Goal: Information Seeking & Learning: Learn about a topic

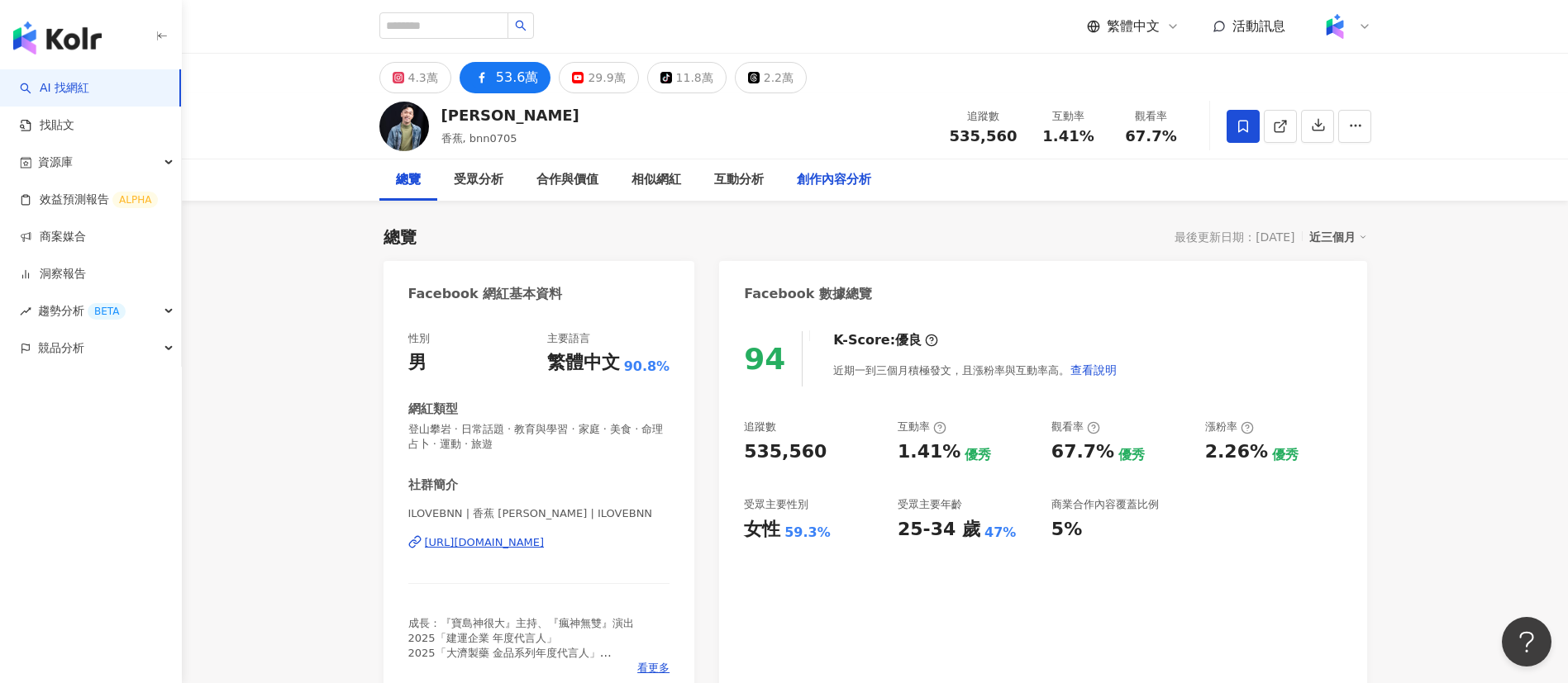
click at [801, 178] on div "創作內容分析" at bounding box center [834, 180] width 75 height 20
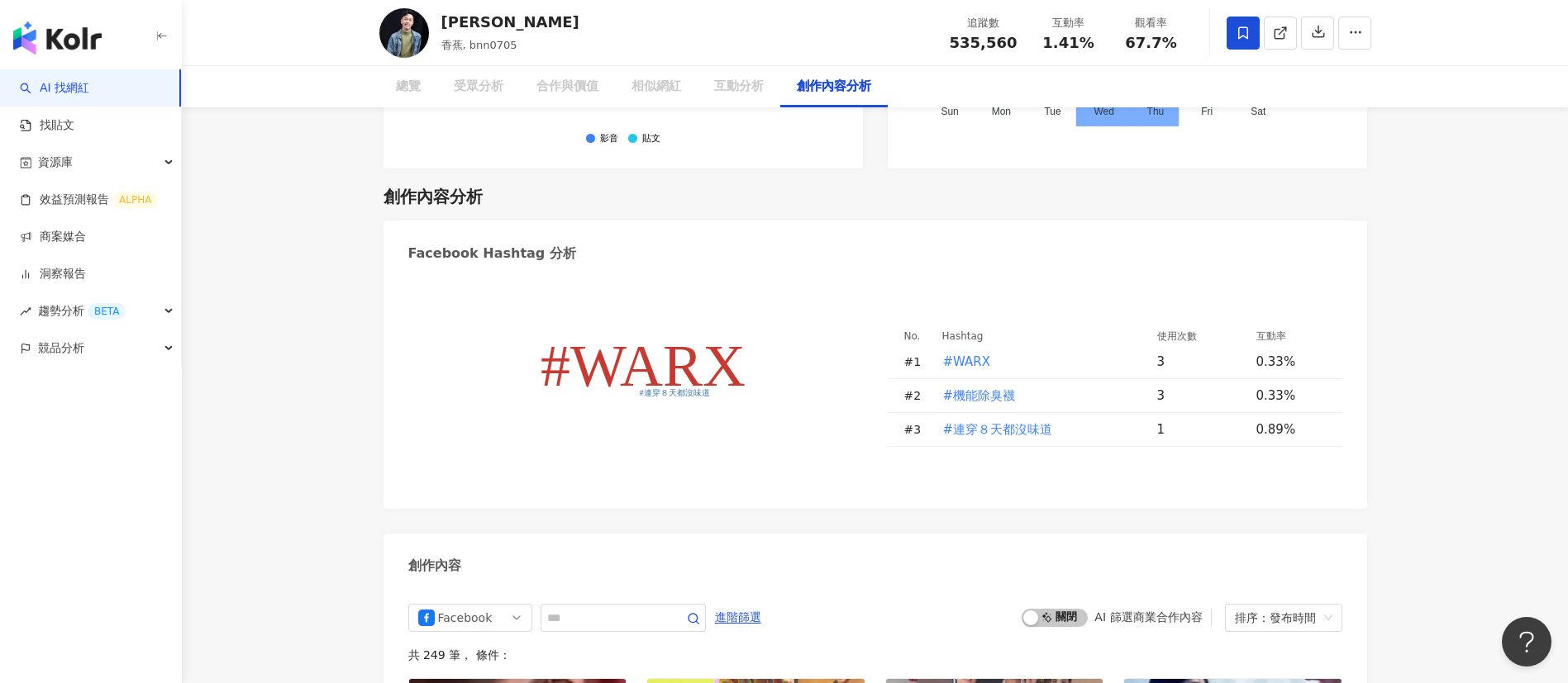
click at [801, 221] on div "Facebook Hashtag 分析" at bounding box center [875, 247] width 984 height 53
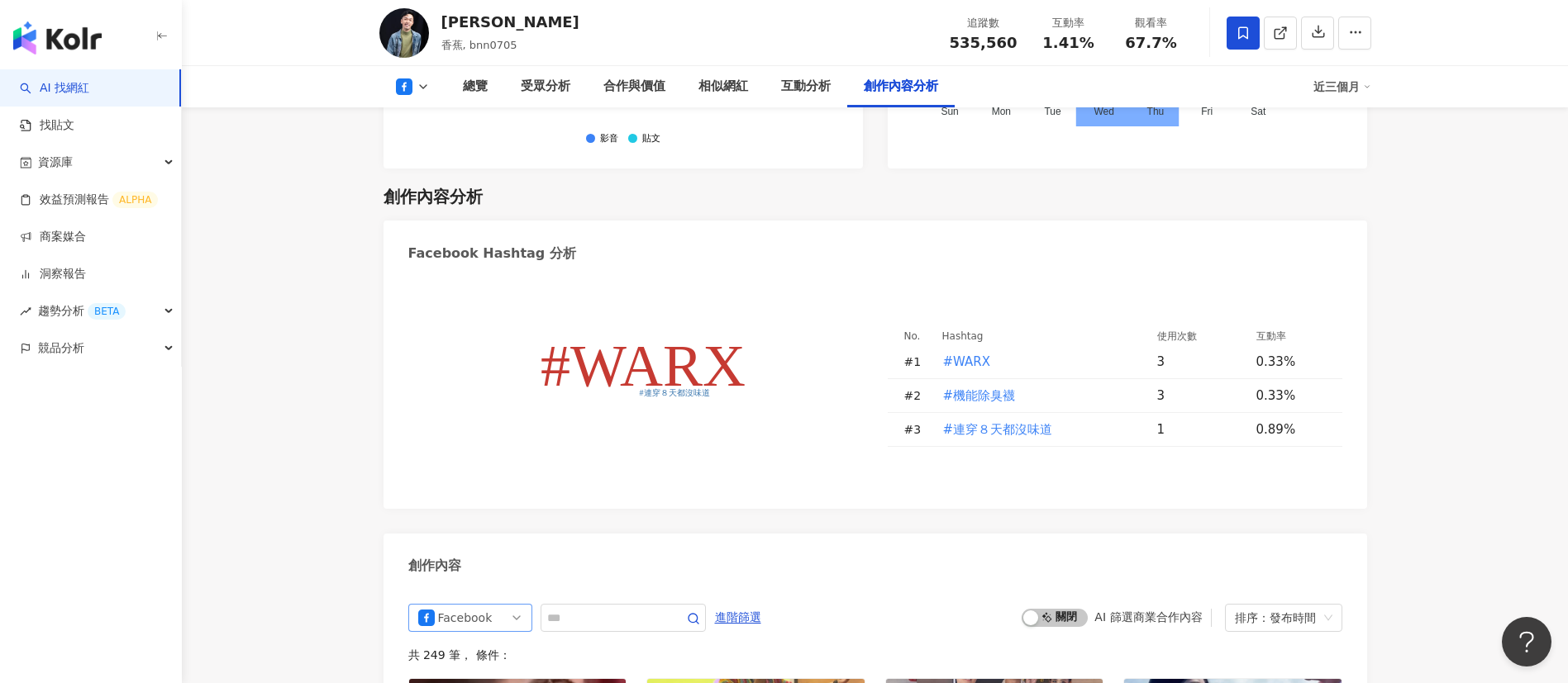
scroll to position [4562, 0]
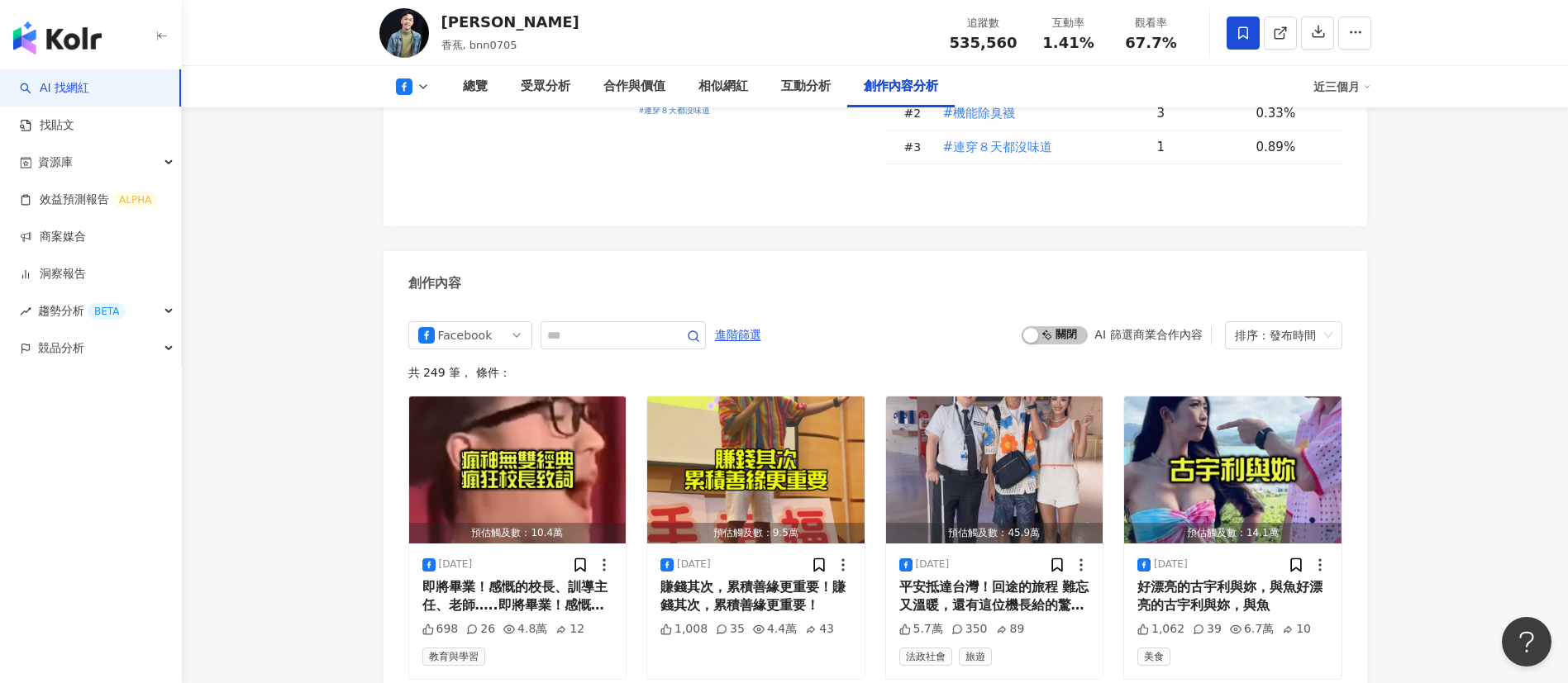
scroll to position [4393, 0]
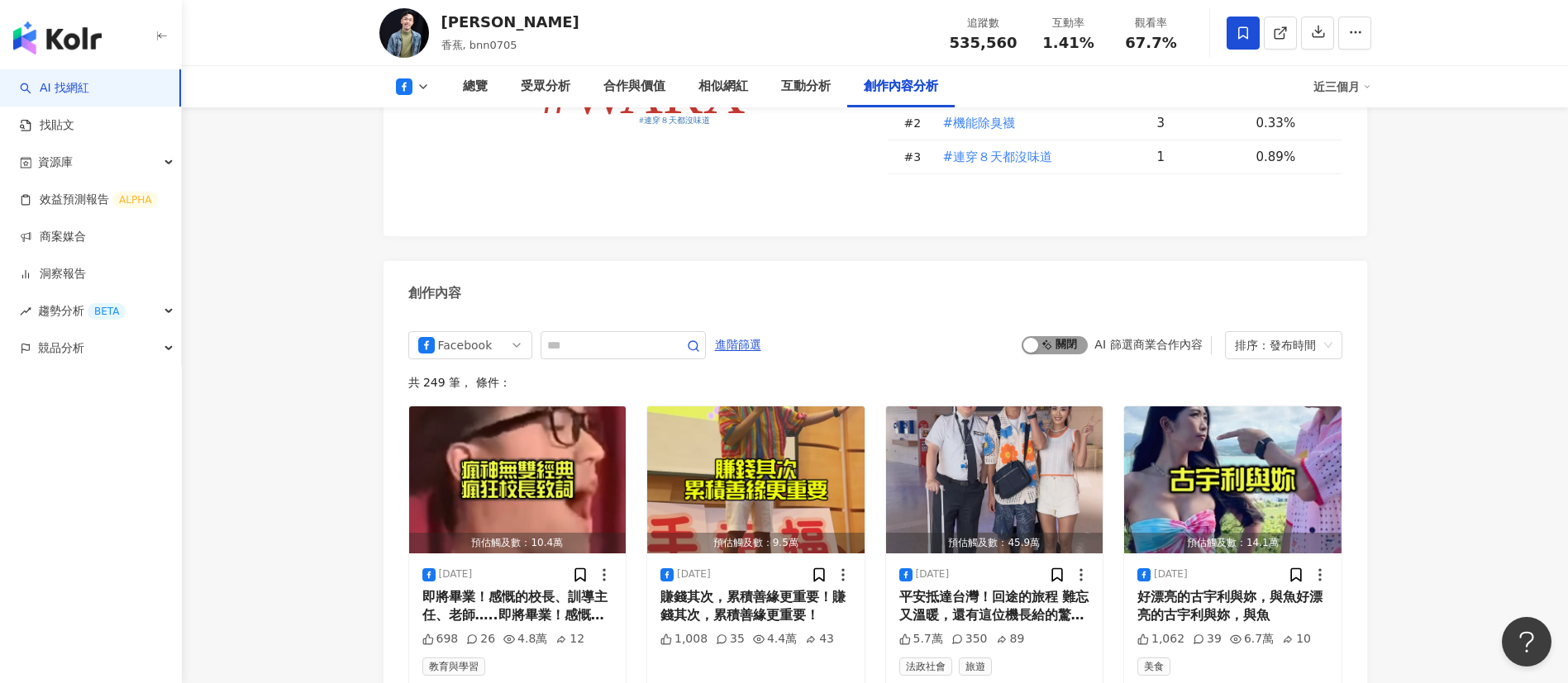
click at [1044, 337] on span "啟動 關閉" at bounding box center [1054, 345] width 66 height 18
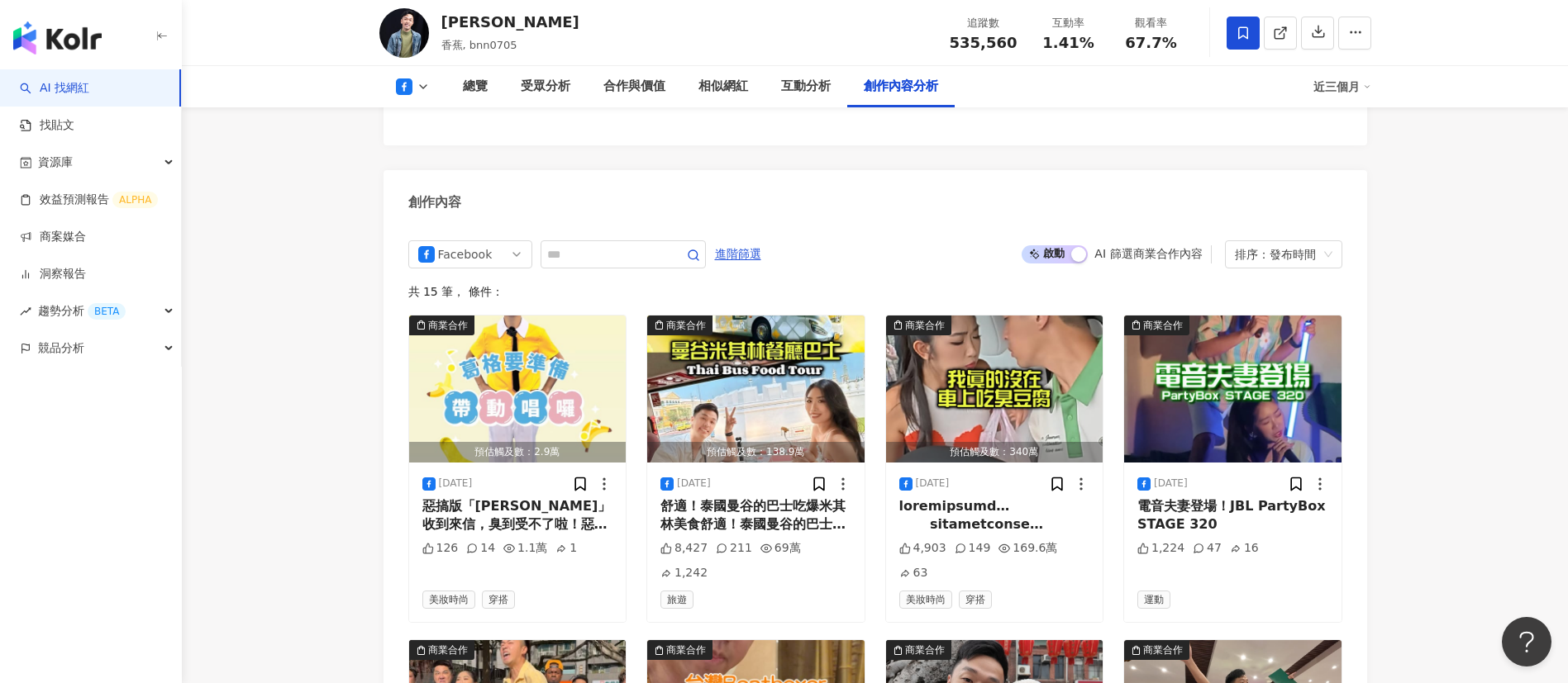
click at [1058, 245] on span "啟動 關閉" at bounding box center [1054, 254] width 66 height 18
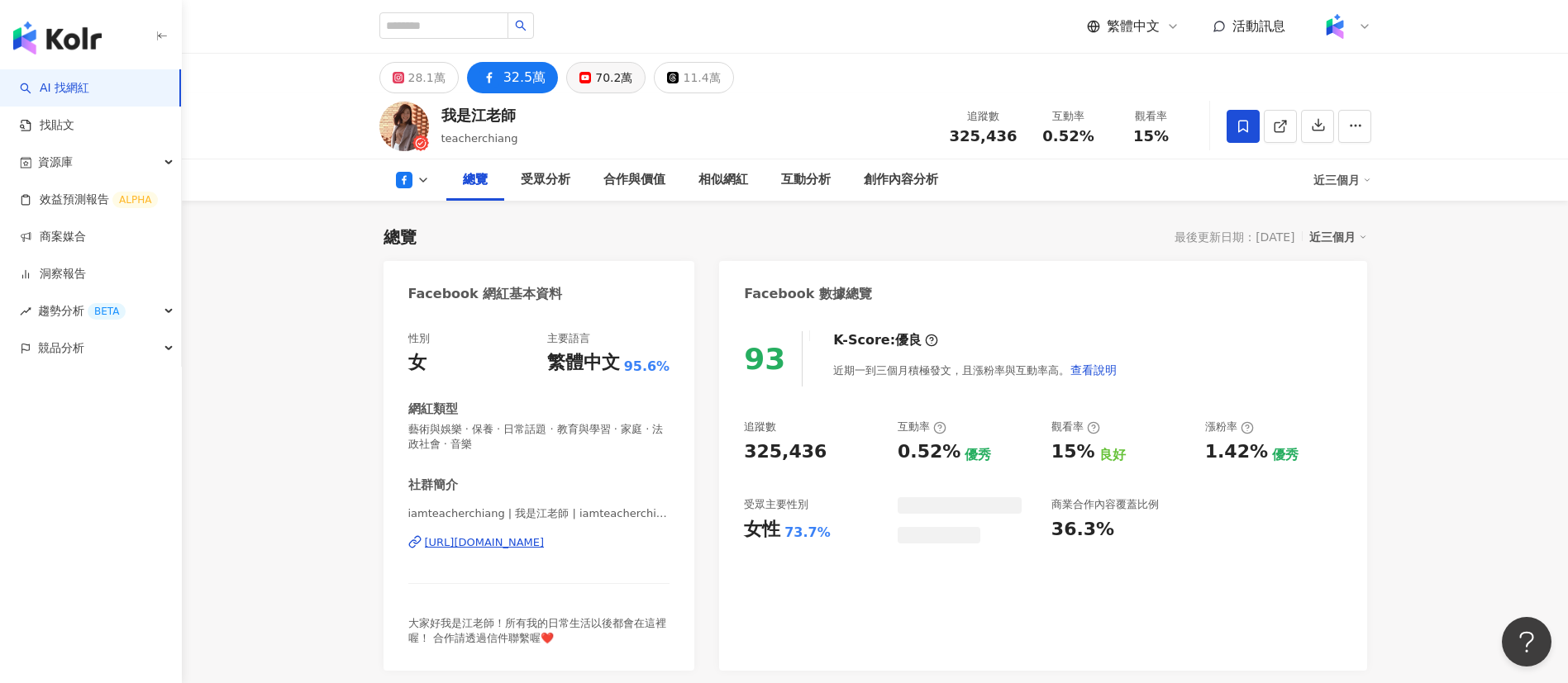
click at [608, 78] on div "70.2萬" at bounding box center [614, 77] width 37 height 23
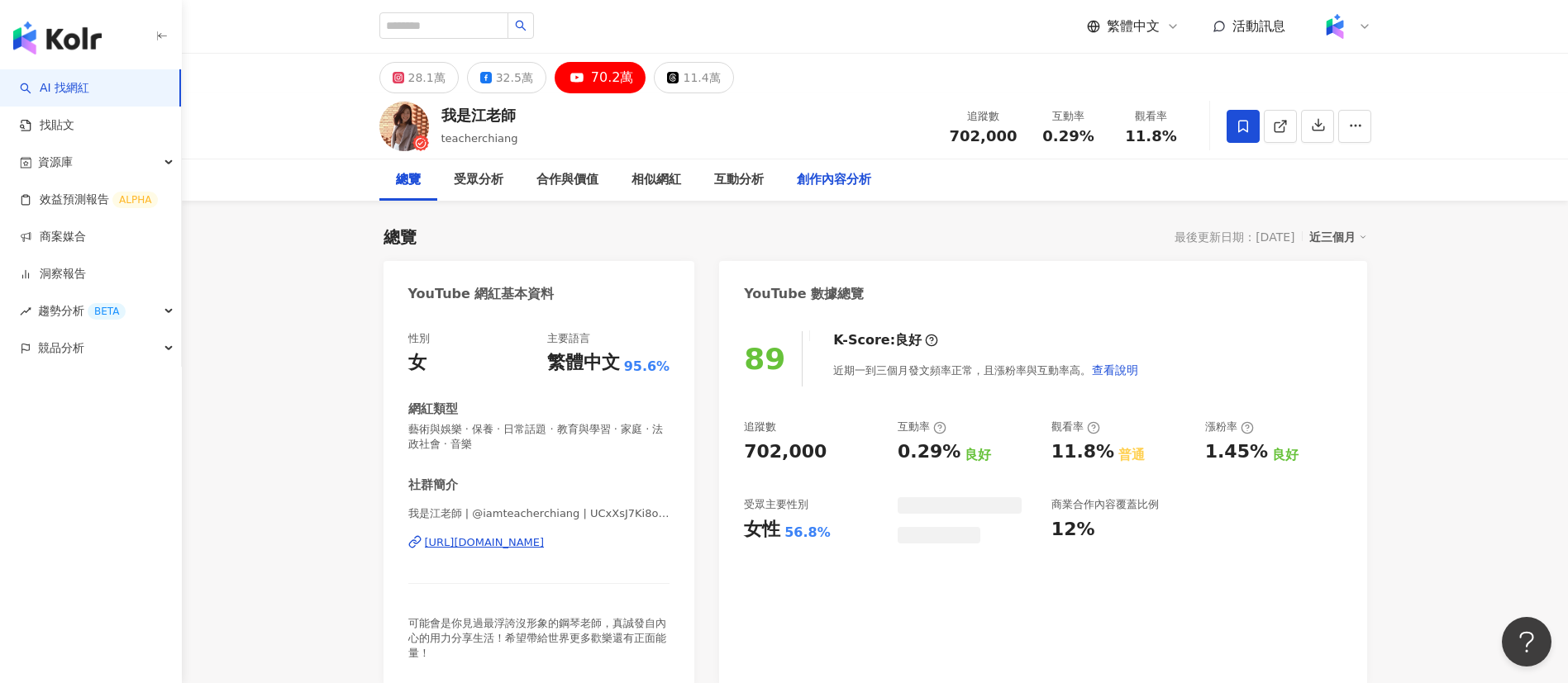
click at [832, 184] on div "創作內容分析" at bounding box center [834, 180] width 75 height 20
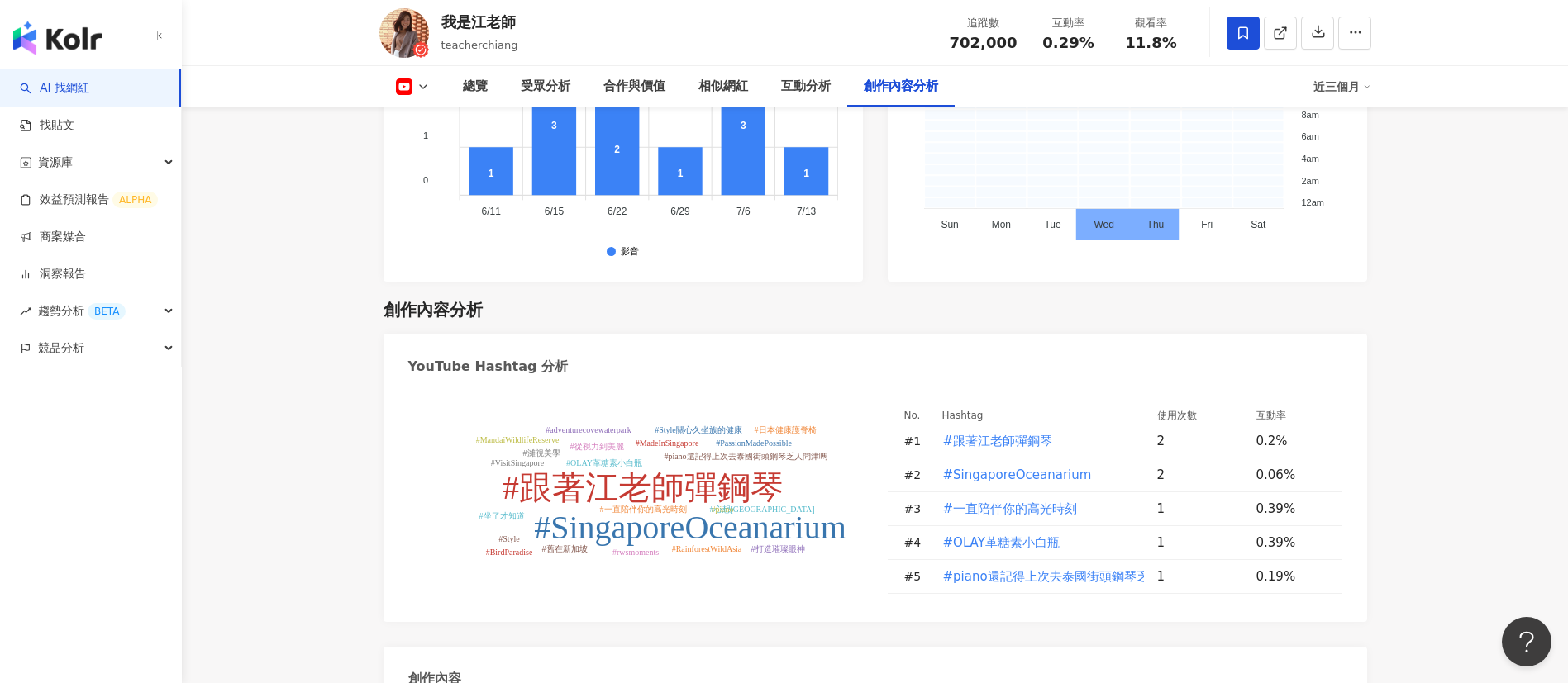
scroll to position [4388, 0]
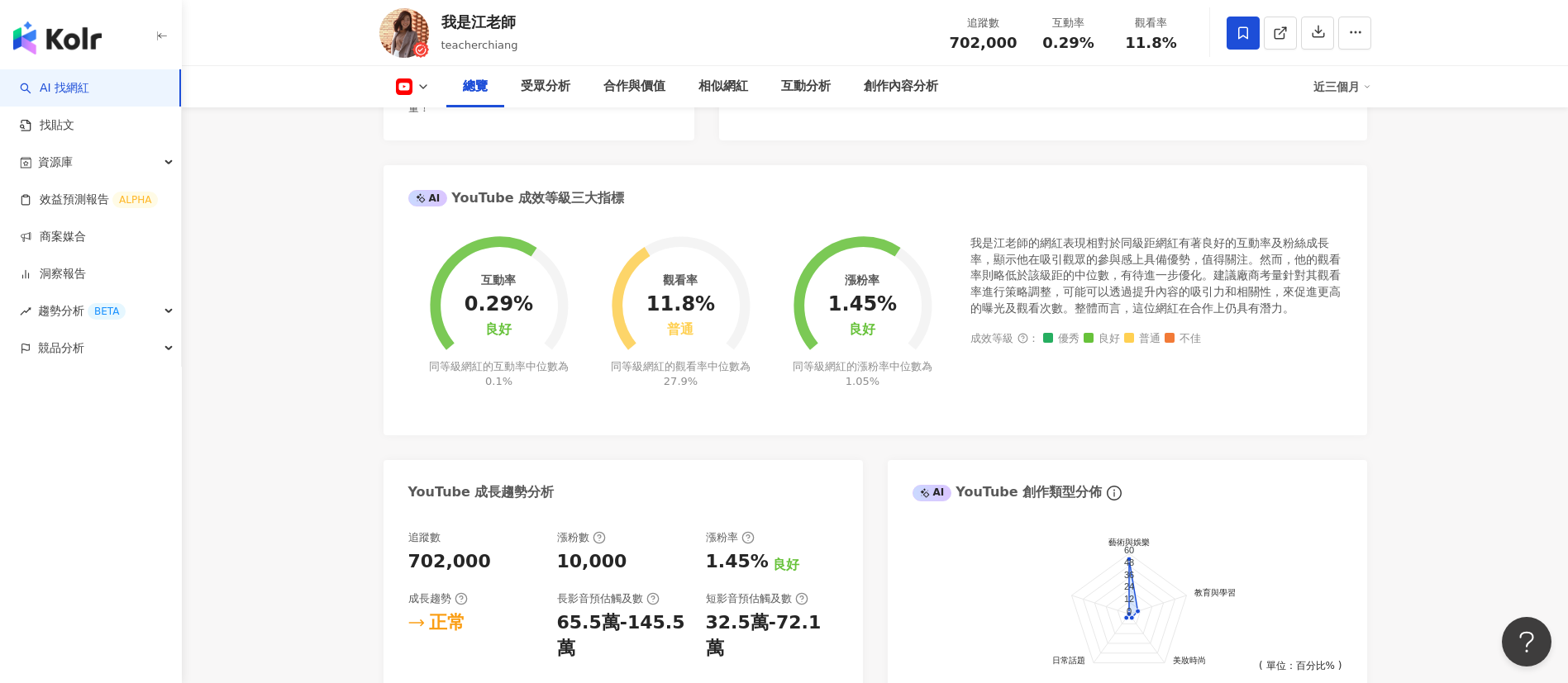
scroll to position [0, 0]
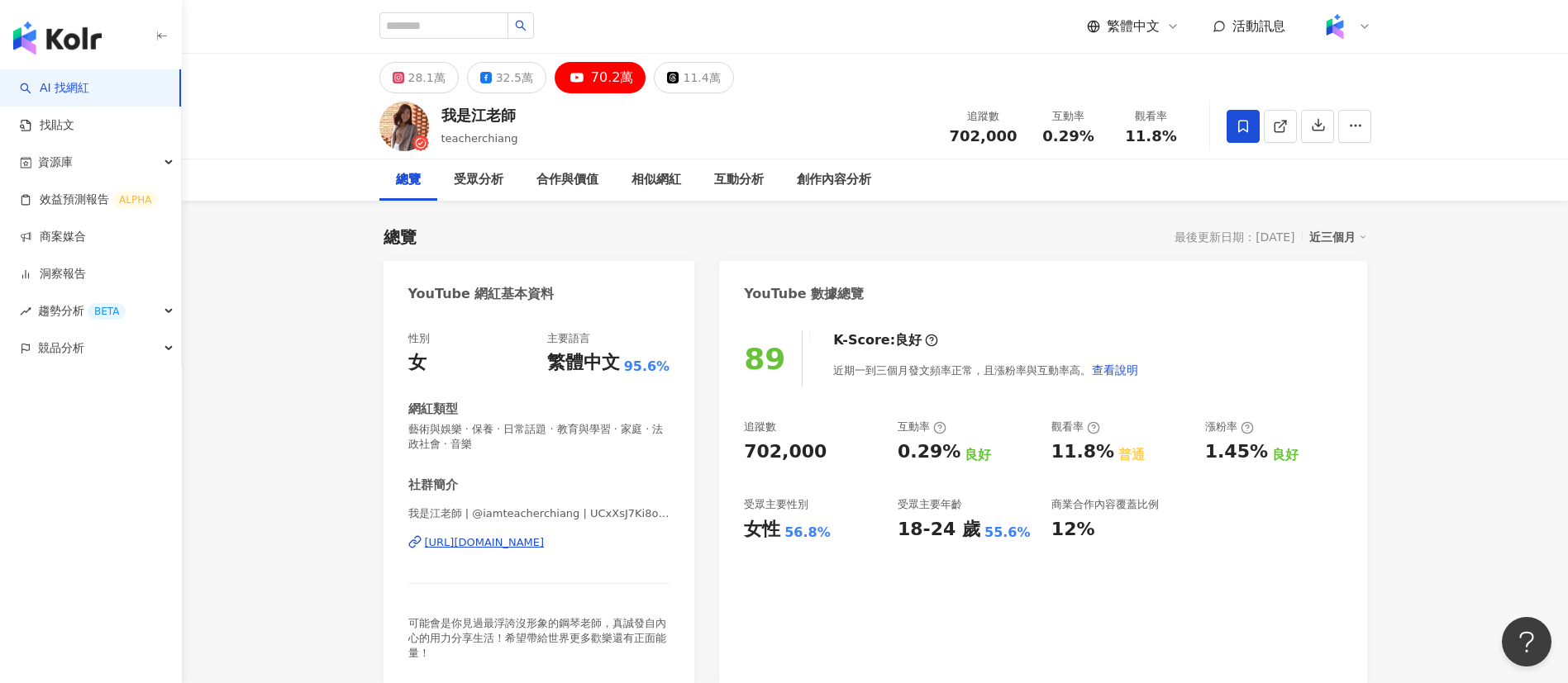
click at [827, 182] on div "創作內容分析" at bounding box center [834, 180] width 75 height 20
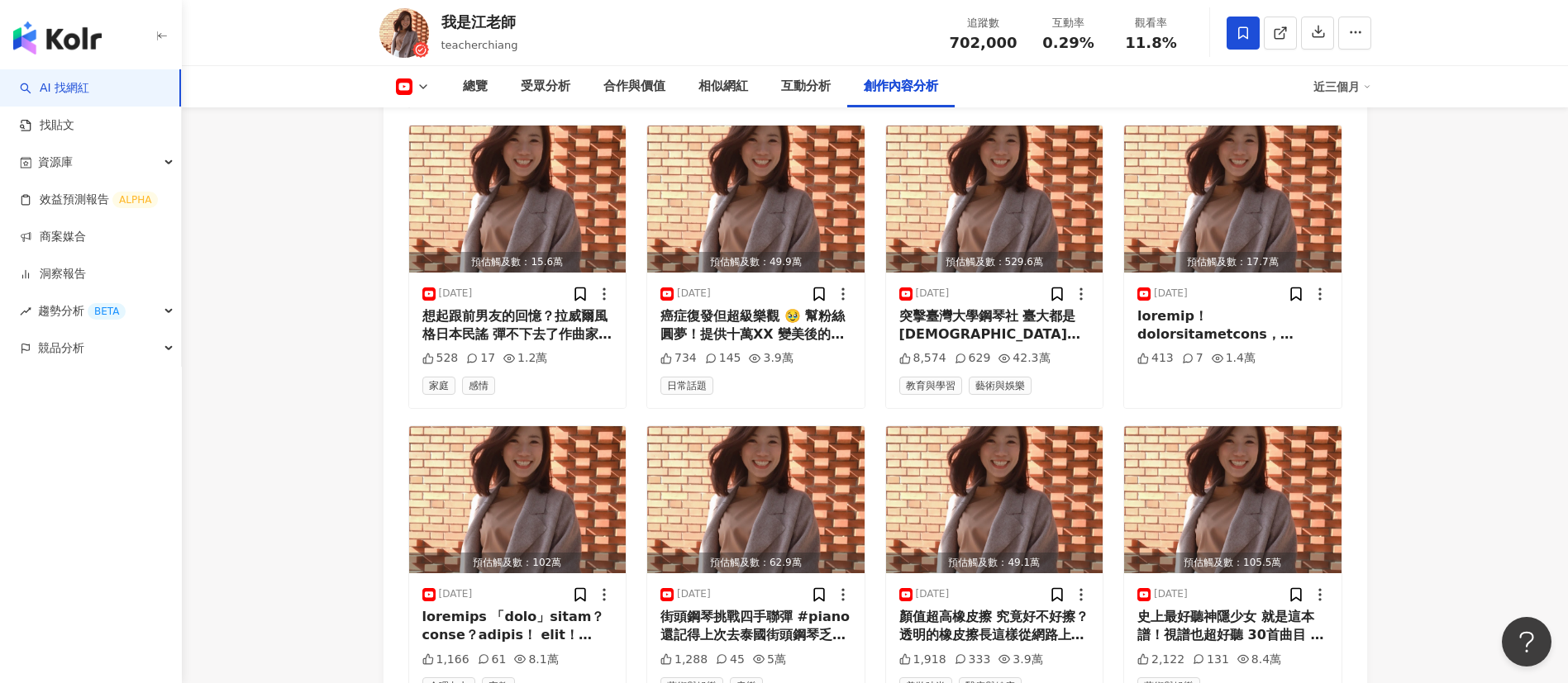
scroll to position [4654, 0]
click at [1274, 24] on span at bounding box center [1279, 32] width 15 height 18
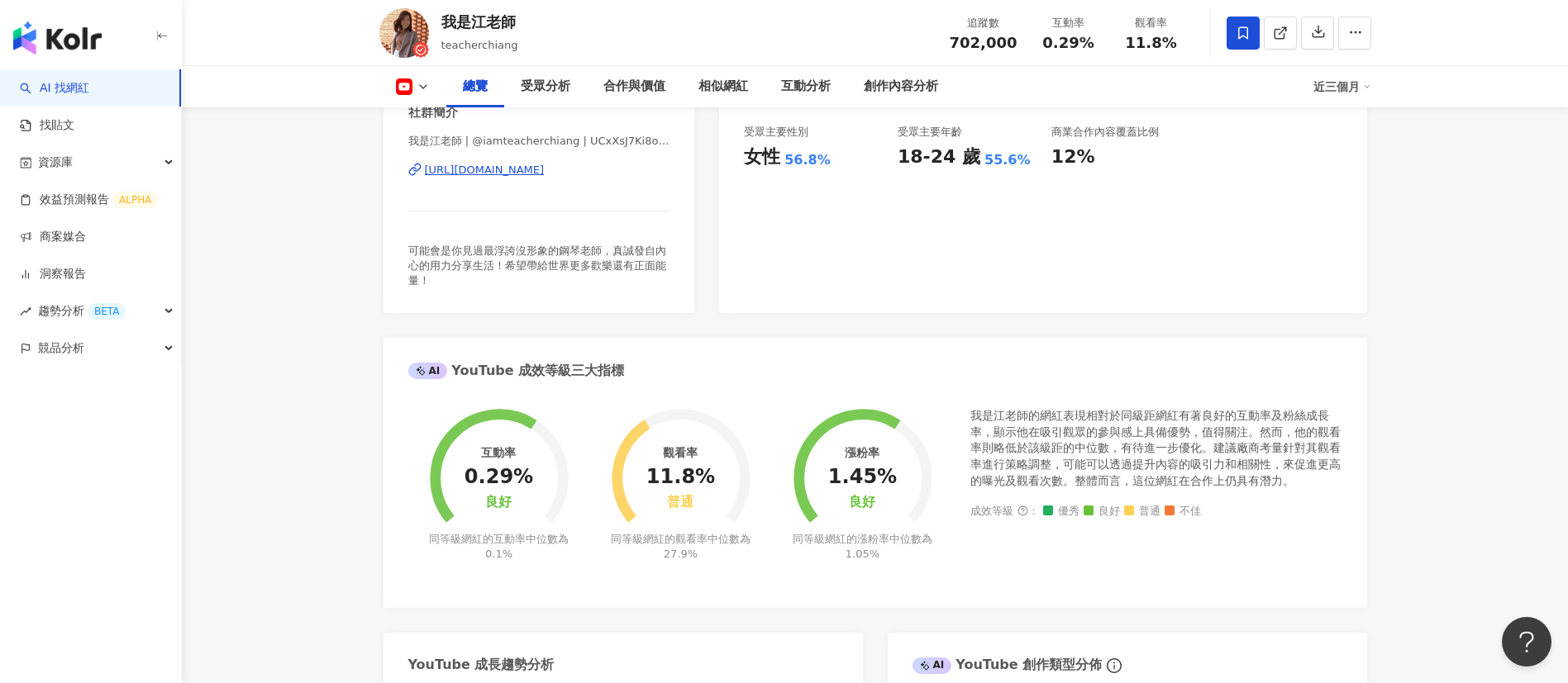
scroll to position [0, 0]
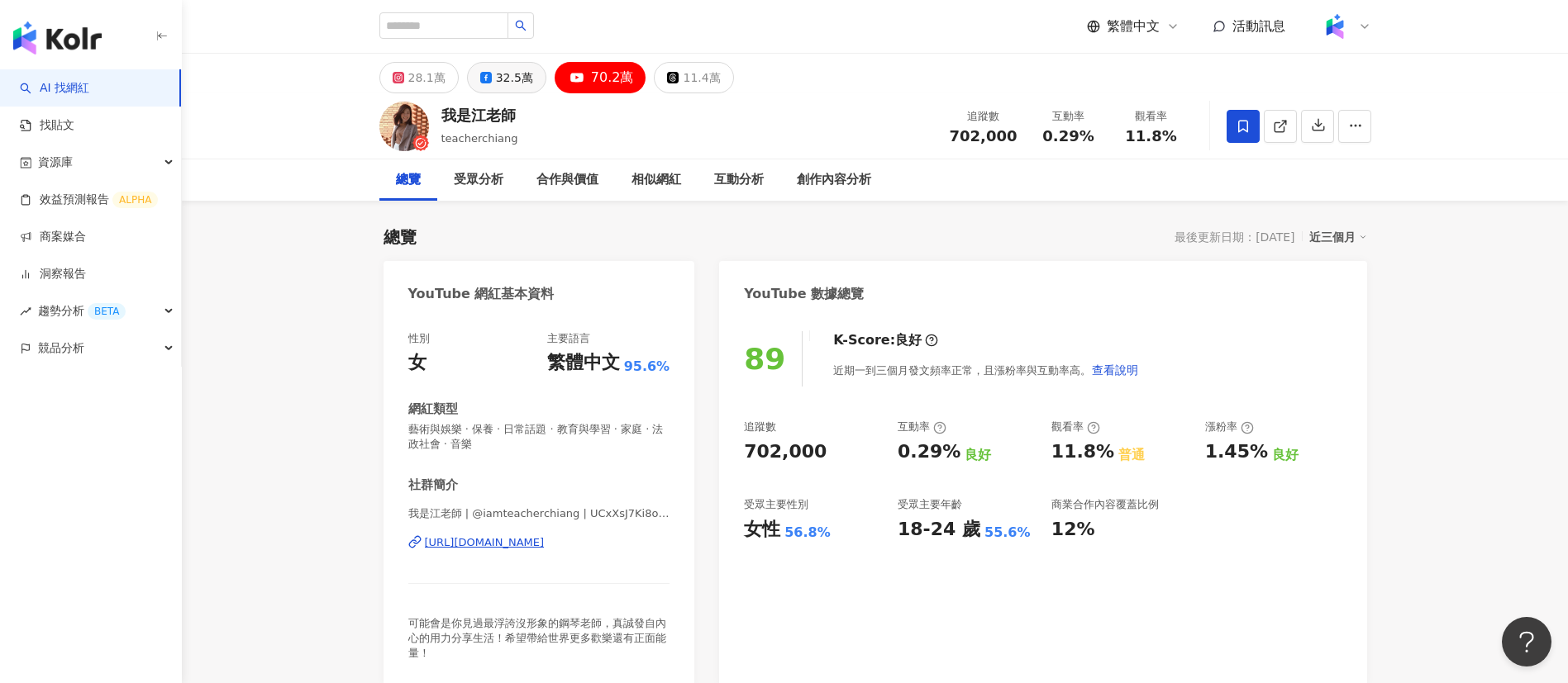
click at [506, 89] on div "32.5萬" at bounding box center [514, 77] width 37 height 23
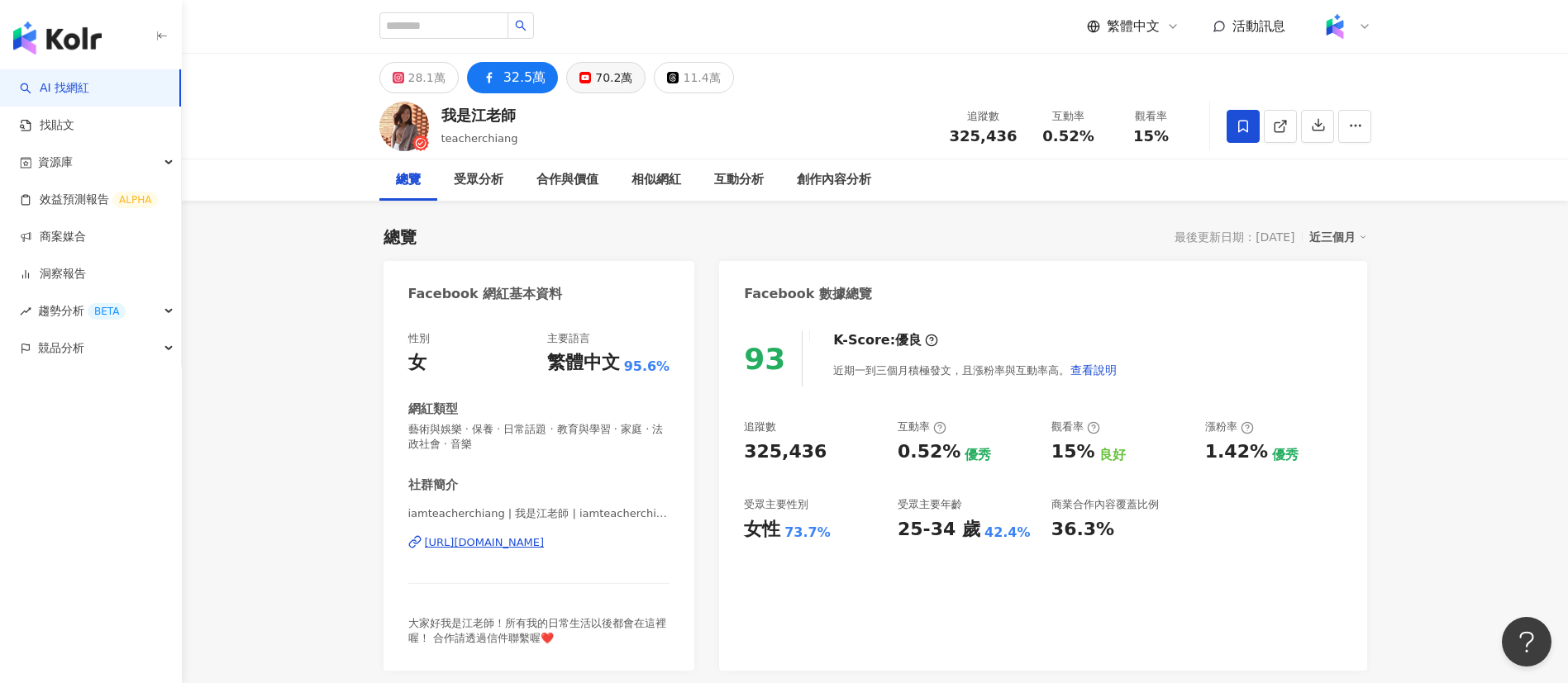
click at [608, 82] on div "70.2萬" at bounding box center [614, 77] width 37 height 23
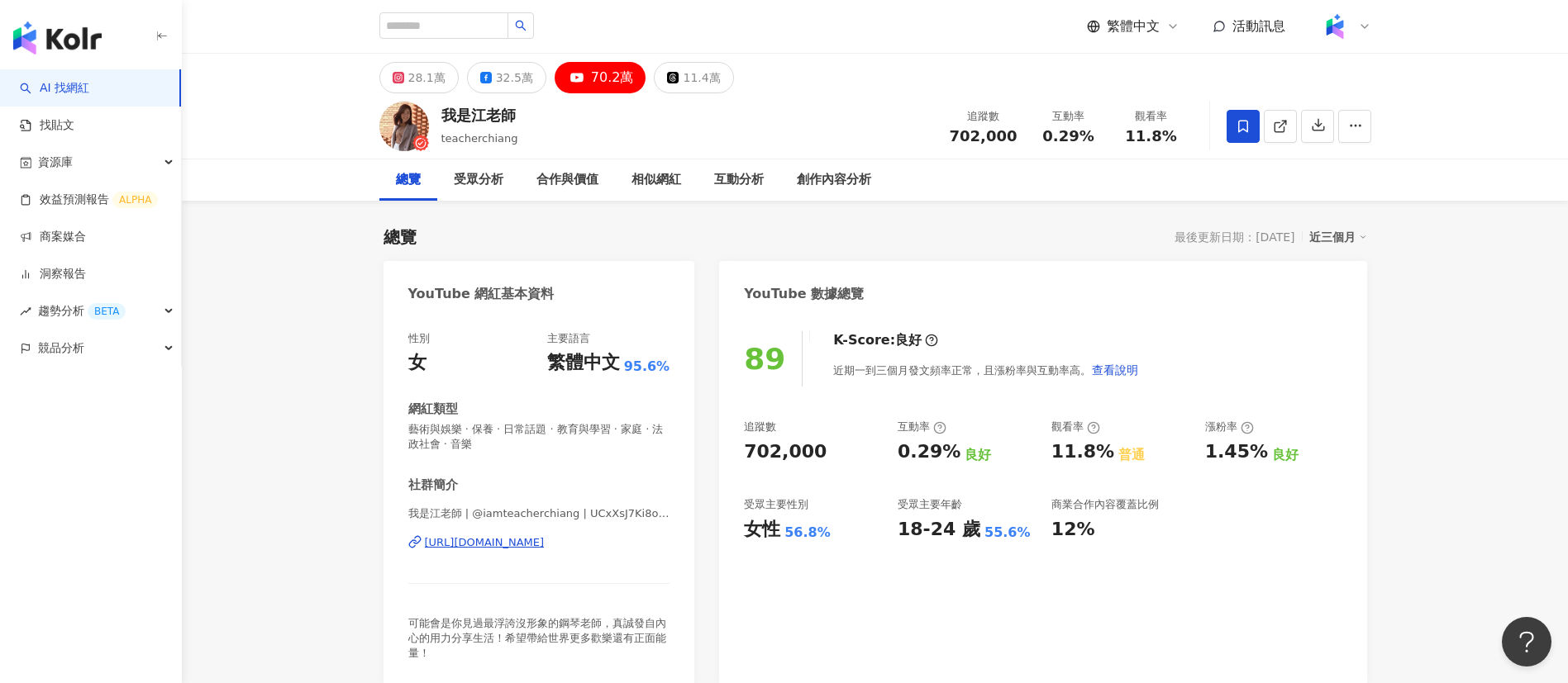
click at [593, 80] on div "70.2萬" at bounding box center [612, 77] width 43 height 23
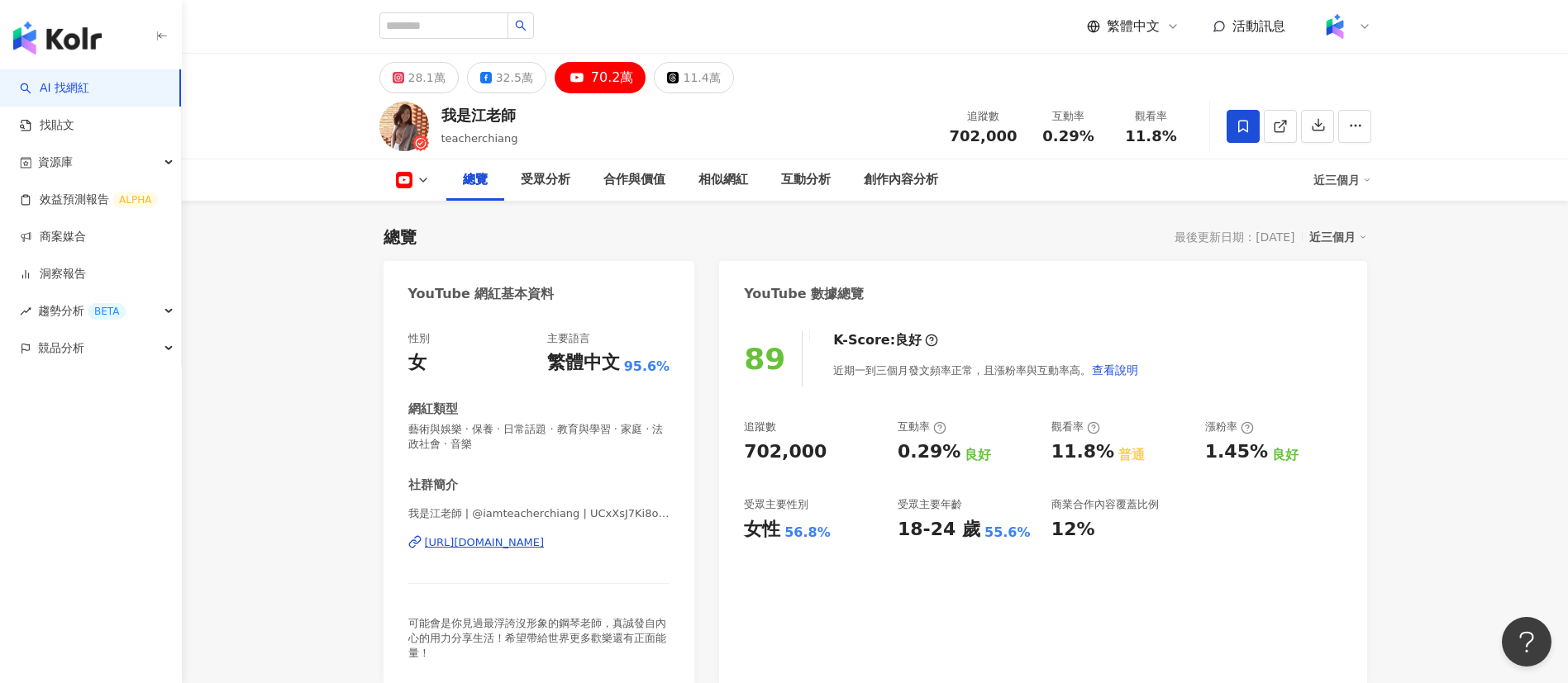
scroll to position [470, 0]
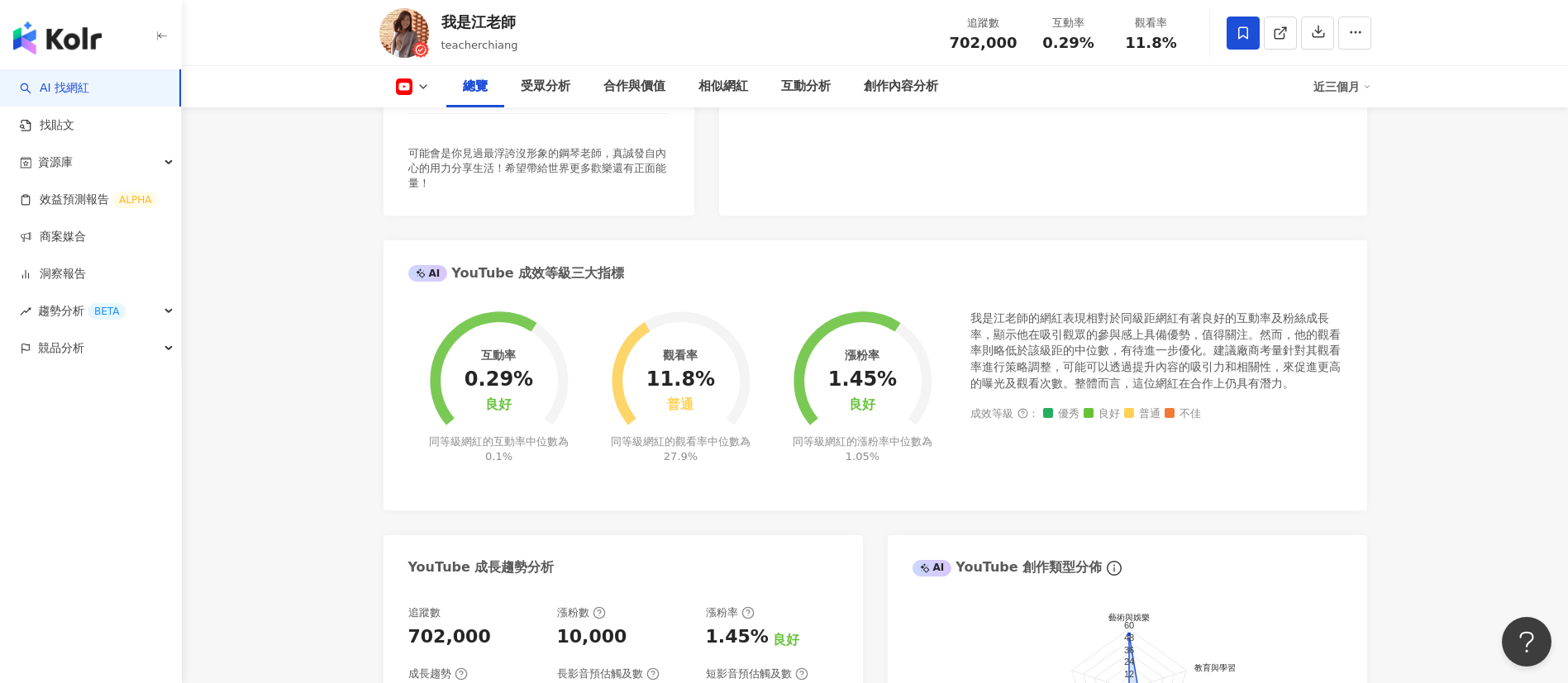
click at [726, 418] on g at bounding box center [680, 378] width 127 height 122
